Goal: Information Seeking & Learning: Find specific fact

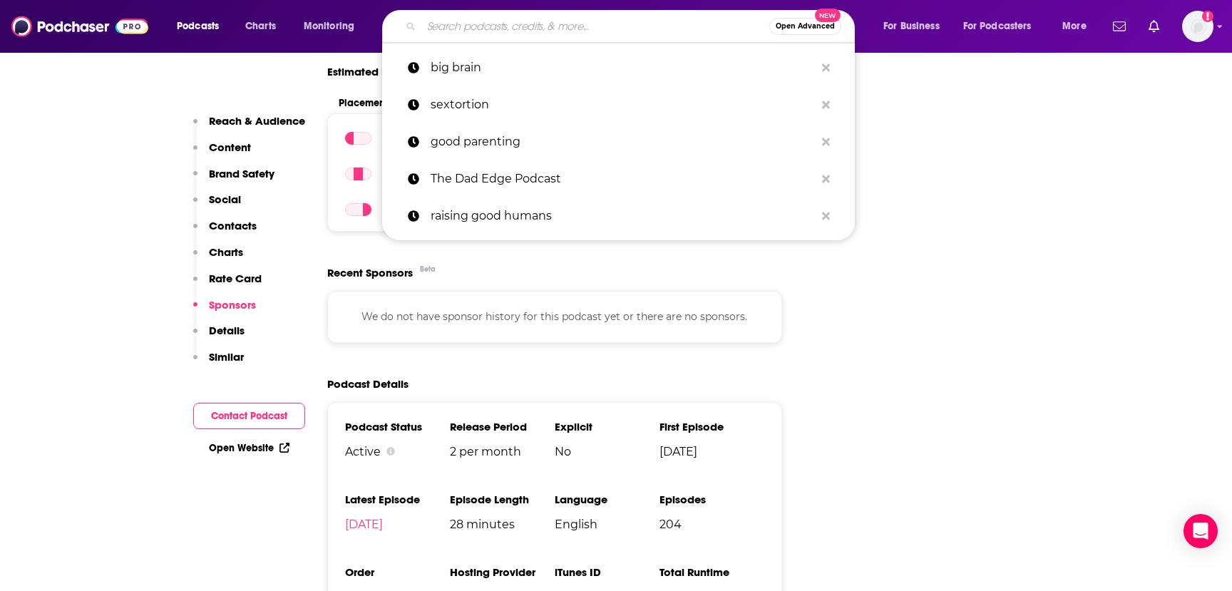
click at [524, 22] on input "Search podcasts, credits, & more..." at bounding box center [596, 26] width 348 height 23
paste input "Bridging the Gaps: A Portal for Curious Minds"
type input "Bridging the Gaps: A Portal for Curious Minds"
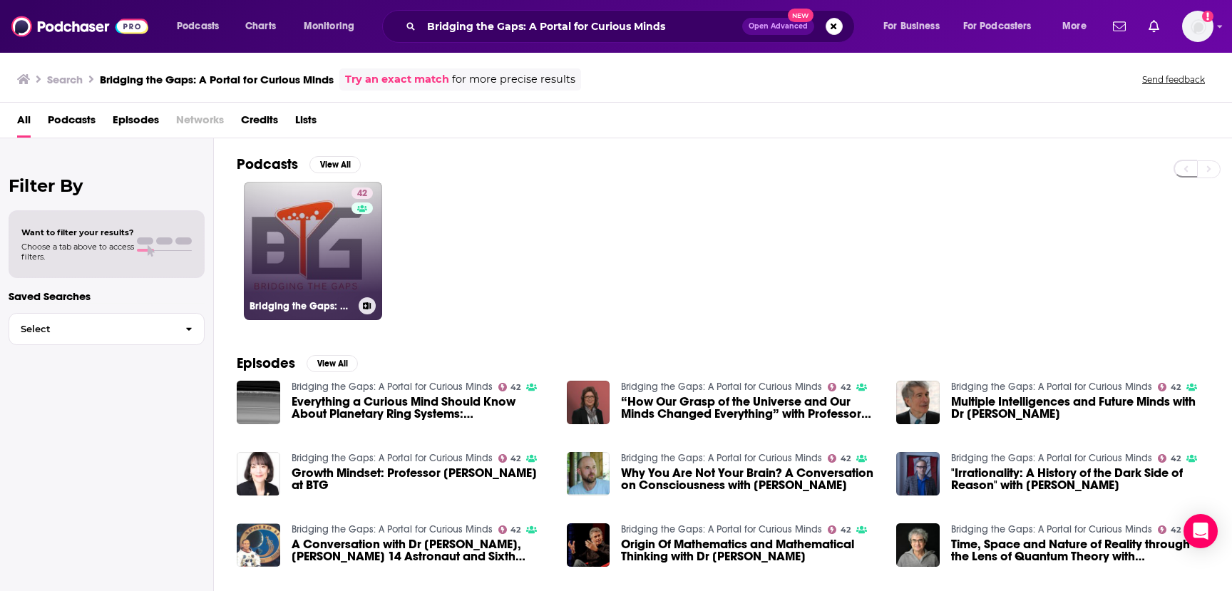
click at [322, 272] on link "42 Bridging the Gaps: A Portal for Curious Minds" at bounding box center [313, 251] width 138 height 138
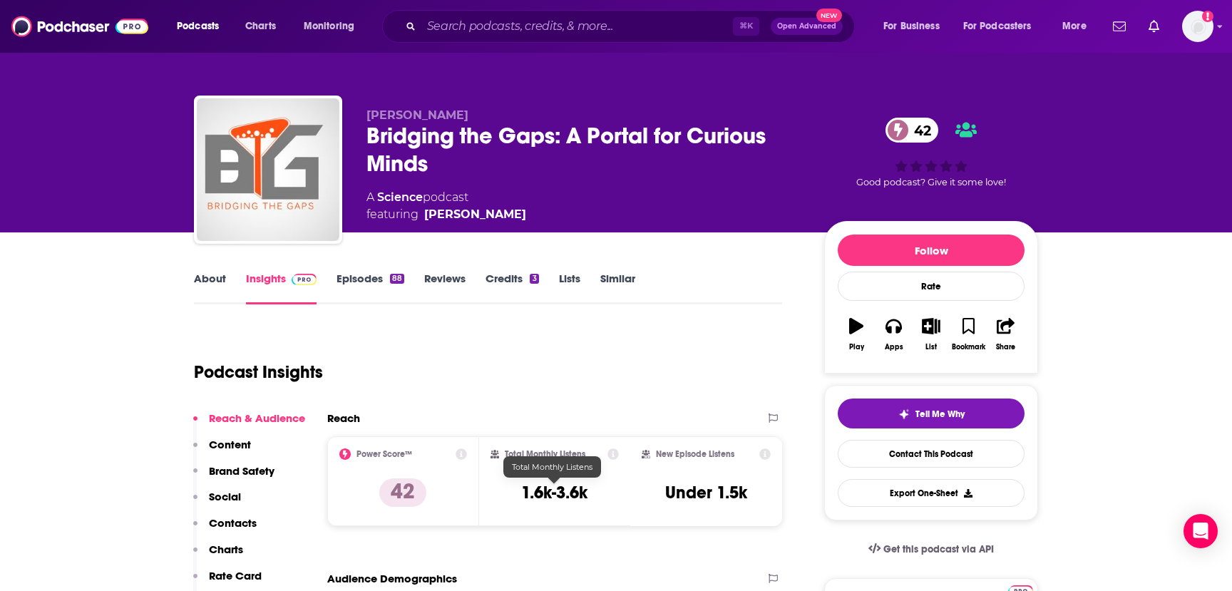
click at [551, 495] on h3 "1.6k-3.6k" at bounding box center [554, 492] width 66 height 21
copy div "1.6k-3.6k"
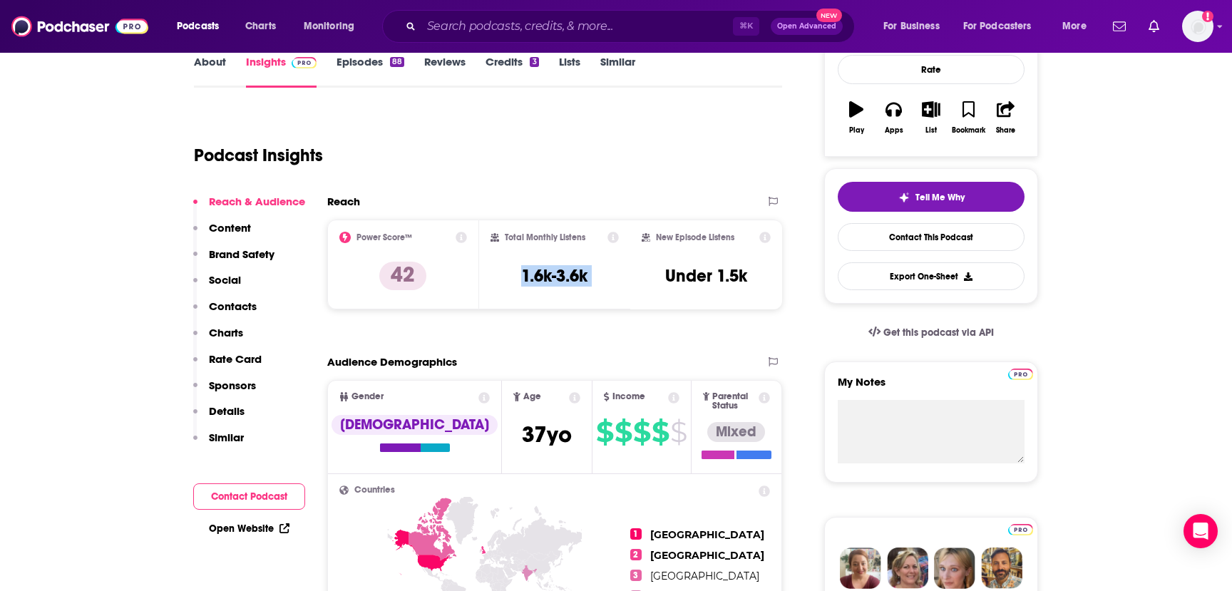
scroll to position [224, 0]
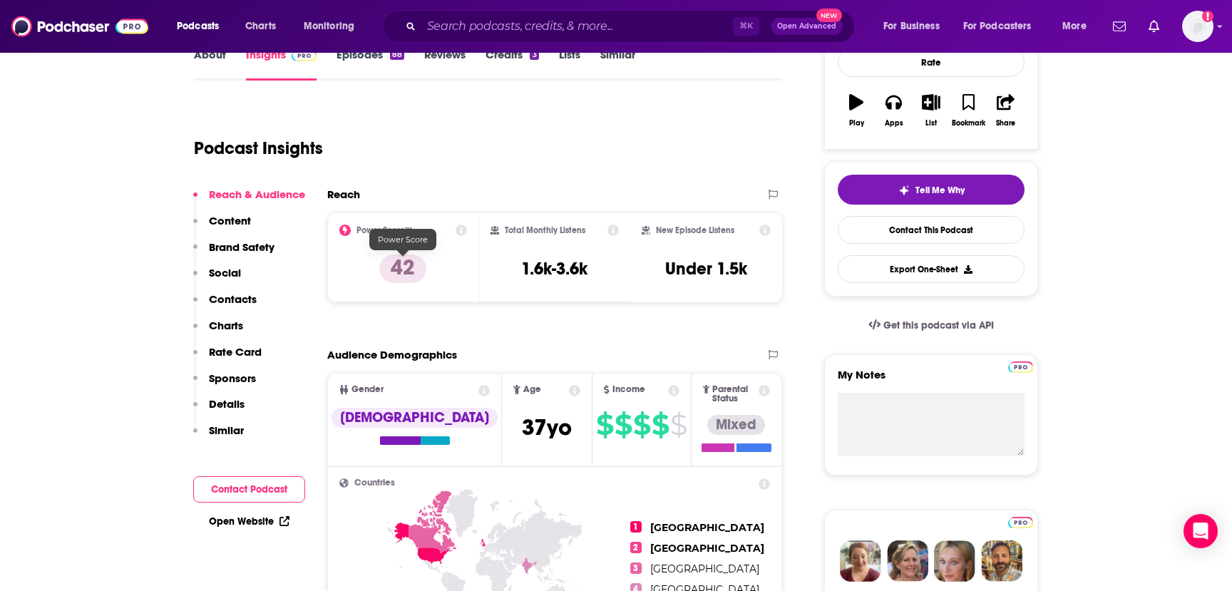
click at [407, 270] on p "42" at bounding box center [402, 269] width 47 height 29
click at [459, 228] on icon at bounding box center [461, 230] width 11 height 11
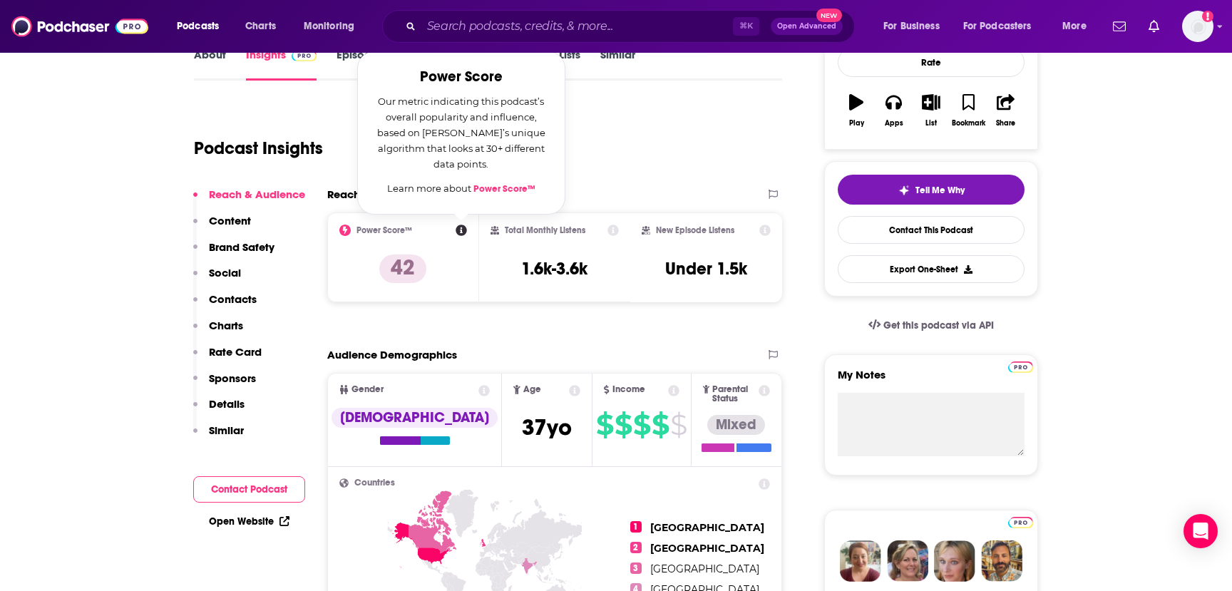
click at [586, 148] on div "Podcast Insights" at bounding box center [482, 139] width 577 height 73
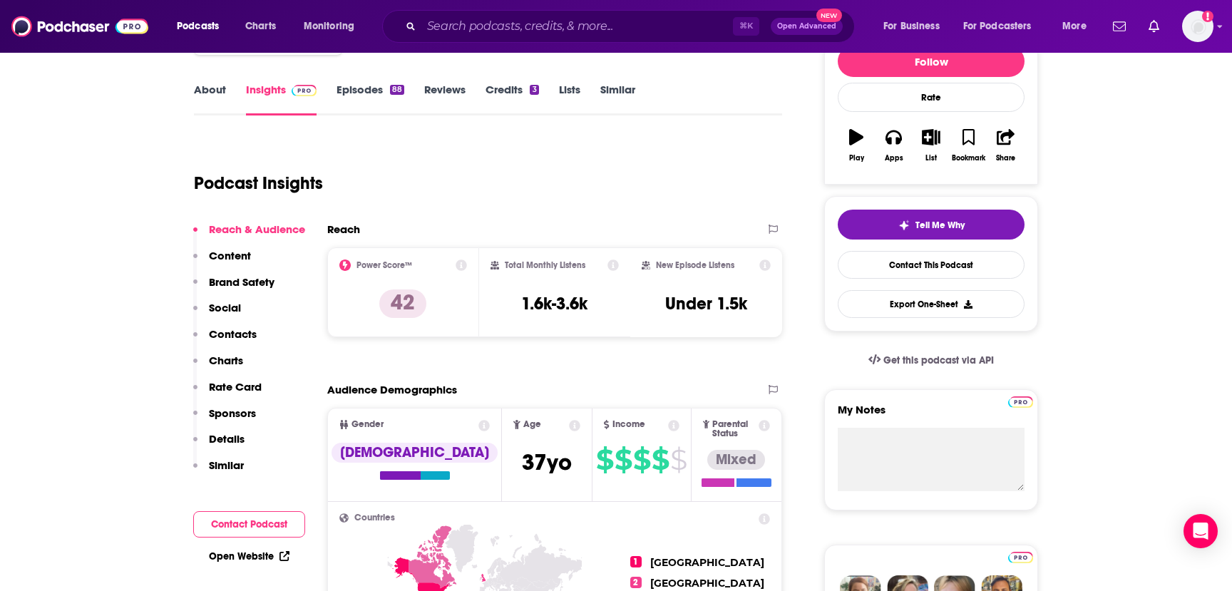
scroll to position [185, 0]
